Goal: Task Accomplishment & Management: Manage account settings

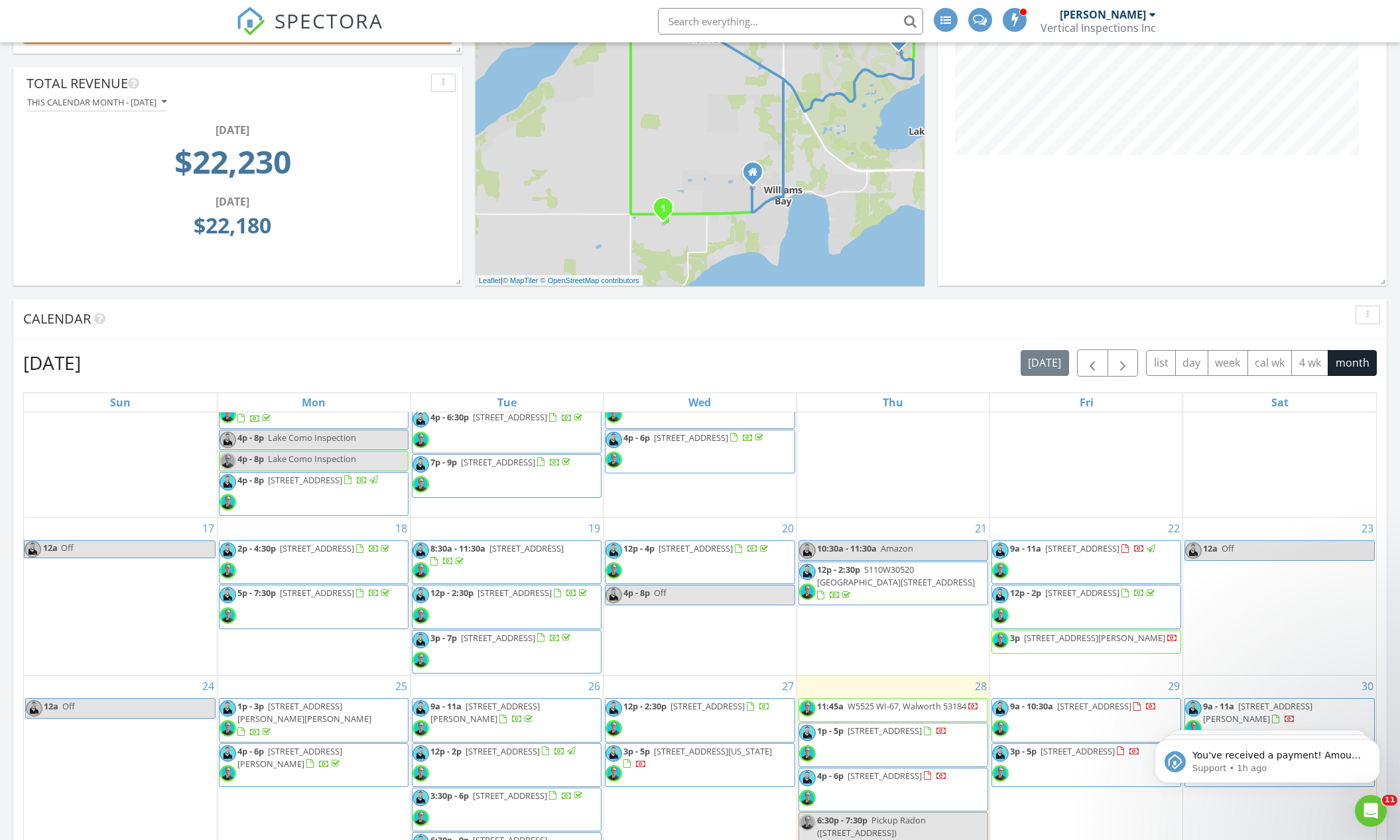
scroll to position [408, 0]
drag, startPoint x: 552, startPoint y: 743, endPoint x: 554, endPoint y: 761, distance: 18.1
click at [554, 761] on span "12p - 2p 517 Waveland Rd, Janesville 53548" at bounding box center [495, 765] width 165 height 40
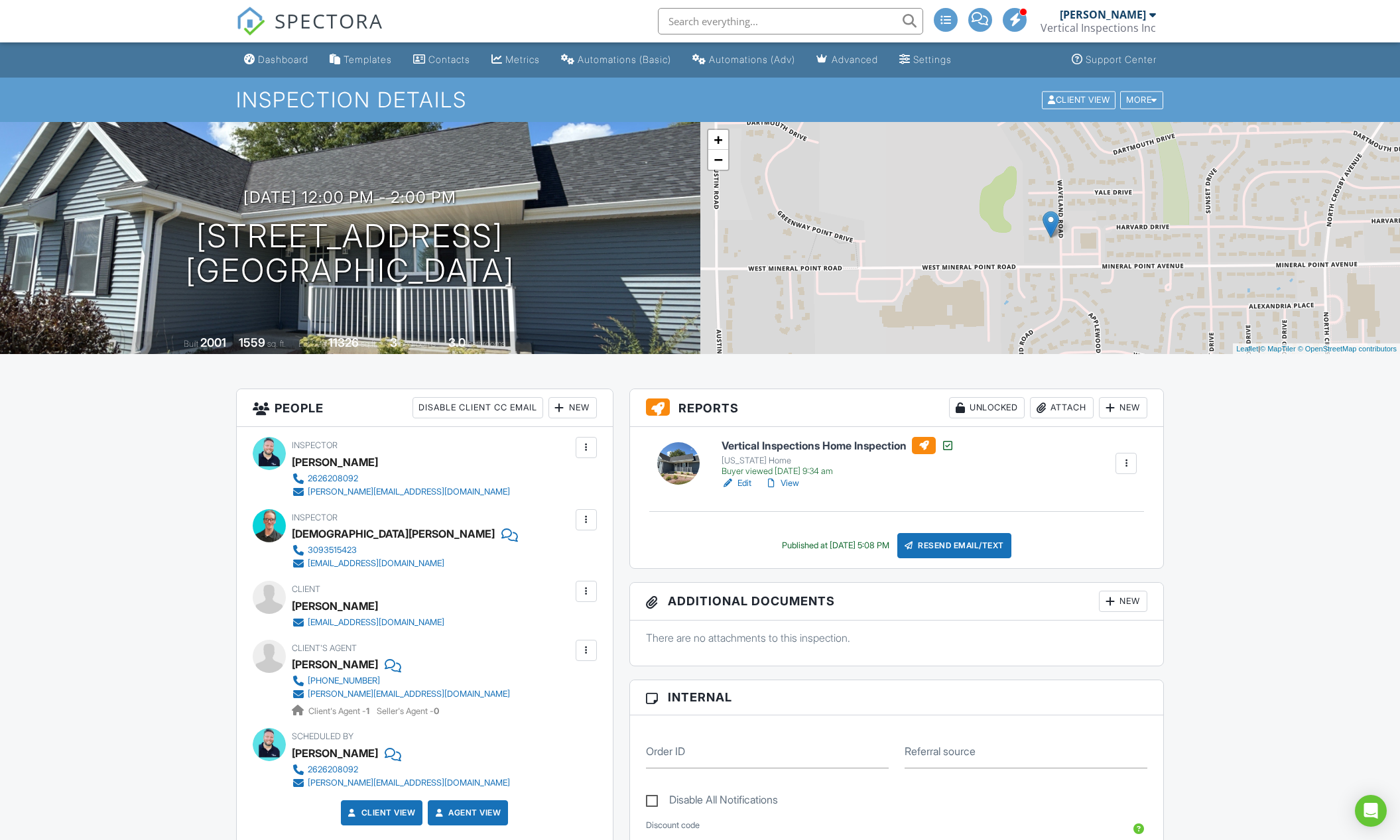
click at [794, 487] on link "View" at bounding box center [782, 483] width 34 height 13
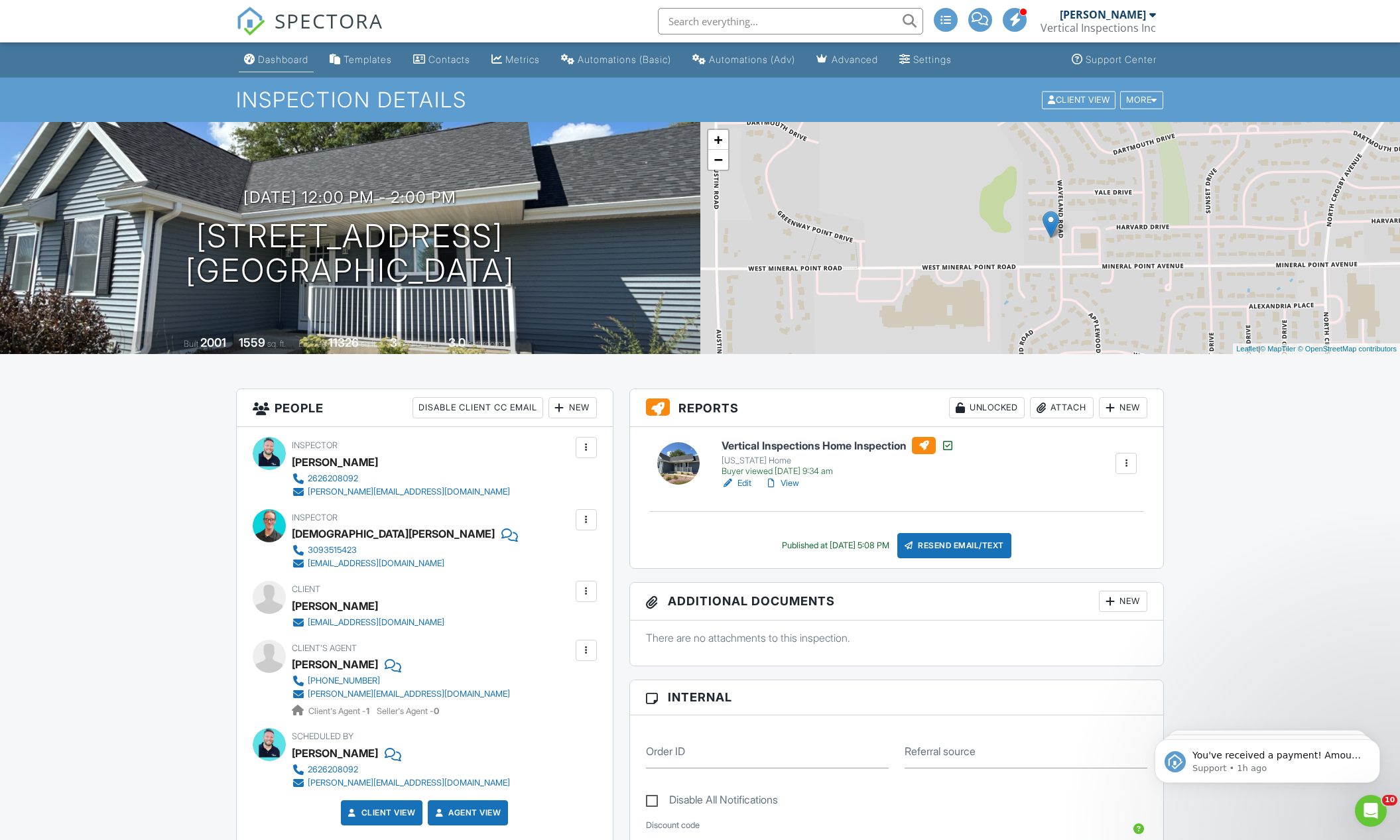
click at [261, 59] on div "Dashboard" at bounding box center [283, 59] width 50 height 11
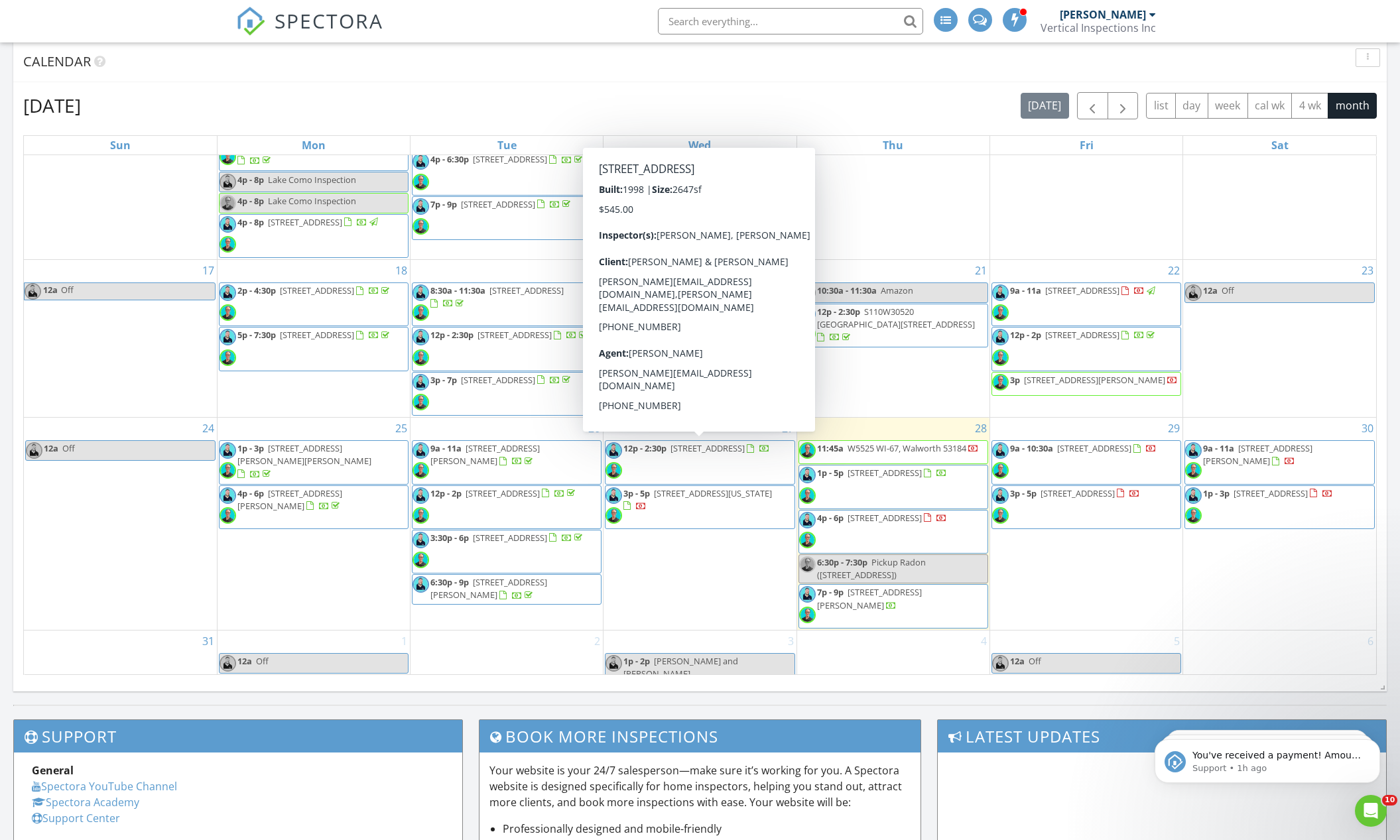
scroll to position [408, 0]
click at [725, 454] on span "9124 262nd Ave, Salem Lakes 53168" at bounding box center [708, 448] width 74 height 12
